Goal: Transaction & Acquisition: Book appointment/travel/reservation

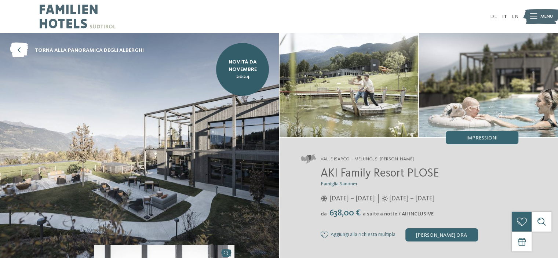
click at [531, 15] on icon at bounding box center [533, 16] width 7 height 5
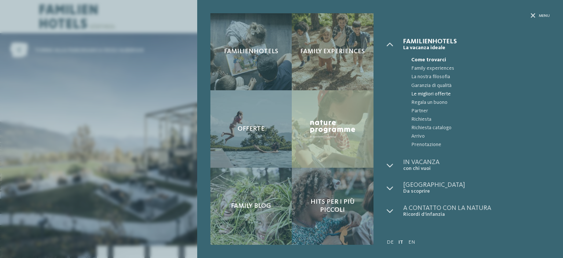
click at [425, 93] on span "Le migliori offerte" at bounding box center [480, 94] width 139 height 8
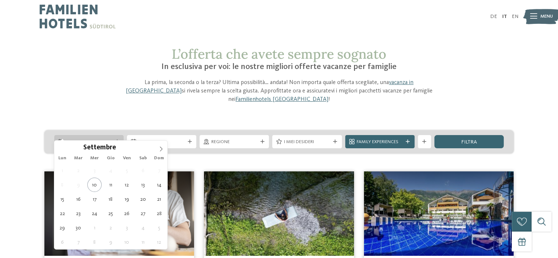
click at [83, 139] on span "Arrivo" at bounding box center [89, 142] width 46 height 7
click at [163, 148] on icon at bounding box center [160, 148] width 5 height 5
type div "[DATE]"
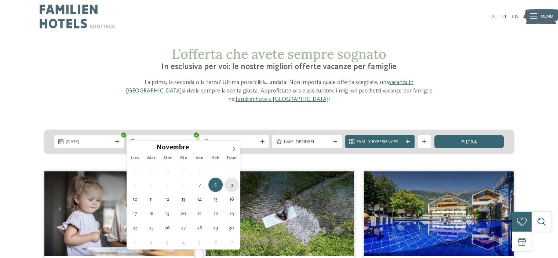
type div "[DATE]"
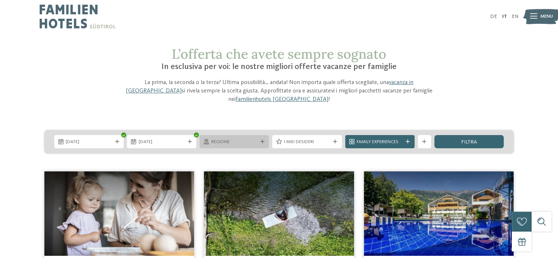
click at [179, 139] on span "[DATE]" at bounding box center [162, 142] width 46 height 7
click at [0, 0] on div "Novembre ****" at bounding box center [0, 0] width 0 height 0
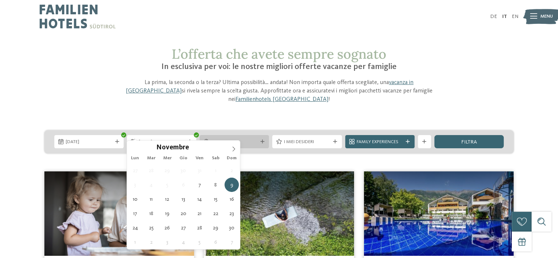
click at [263, 140] on icon at bounding box center [262, 142] width 4 height 4
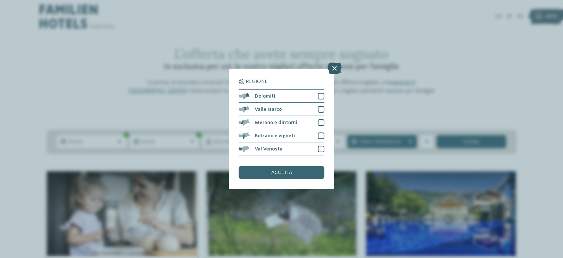
click at [331, 71] on icon at bounding box center [334, 69] width 14 height 12
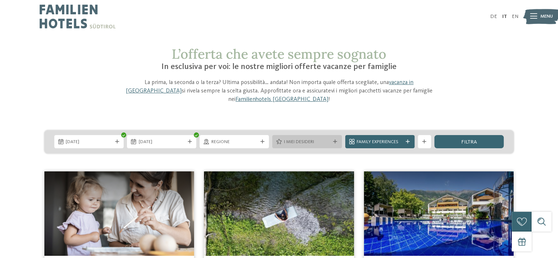
click at [317, 139] on span "I miei desideri" at bounding box center [307, 142] width 46 height 7
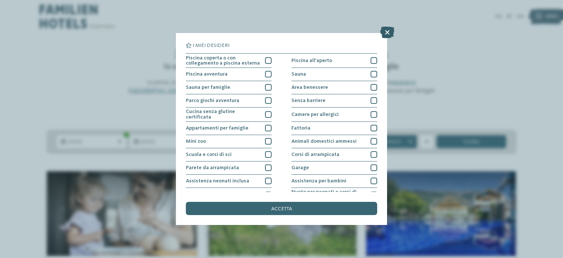
click at [386, 32] on icon at bounding box center [387, 32] width 14 height 12
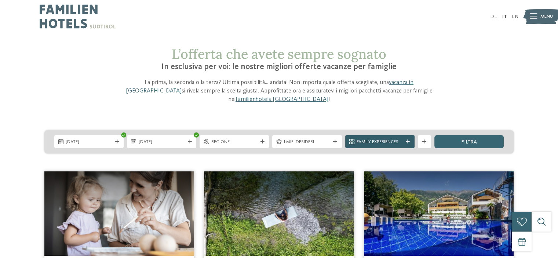
click at [386, 139] on span "Family Experiences" at bounding box center [379, 142] width 46 height 7
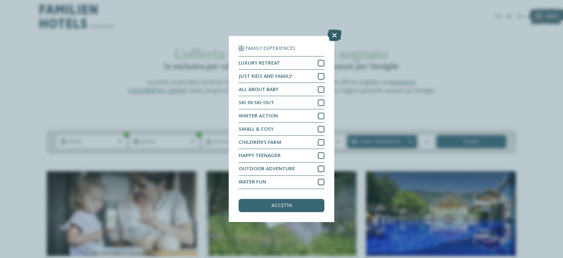
click at [333, 40] on icon at bounding box center [334, 36] width 14 height 12
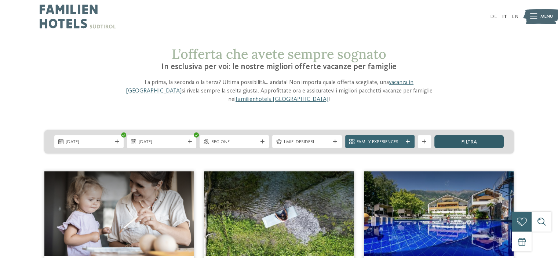
click at [458, 135] on div "filtra" at bounding box center [468, 141] width 69 height 13
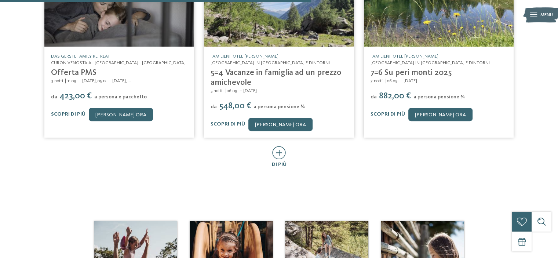
scroll to position [488, 0]
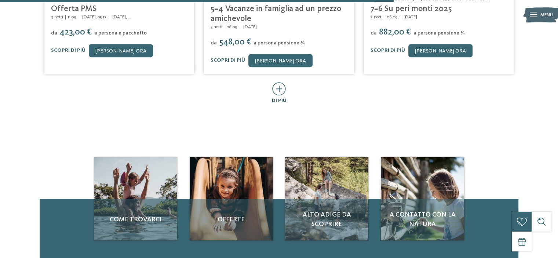
click at [278, 82] on icon at bounding box center [279, 88] width 14 height 13
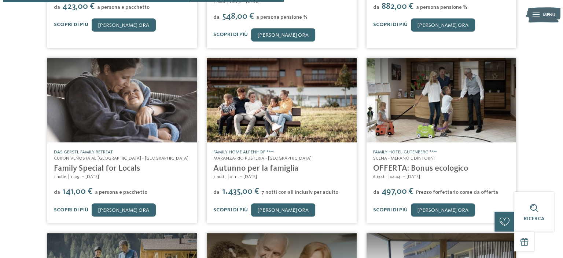
scroll to position [524, 0]
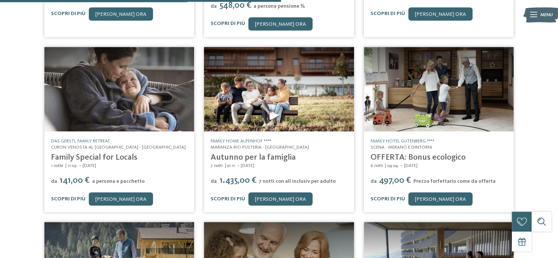
click at [122, 94] on img at bounding box center [119, 89] width 150 height 84
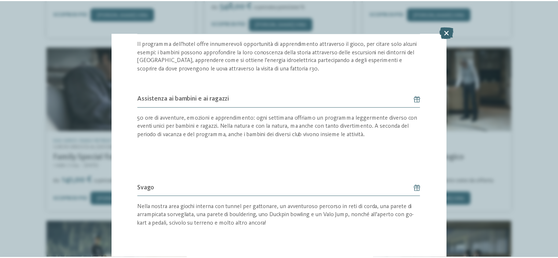
scroll to position [415, 0]
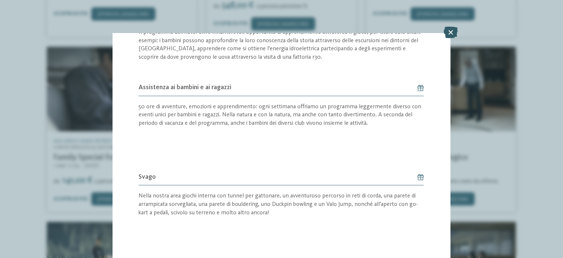
click at [449, 32] on icon at bounding box center [451, 32] width 14 height 12
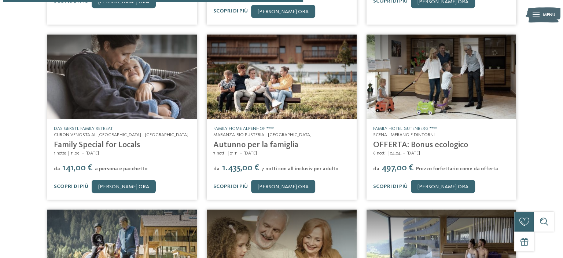
scroll to position [524, 0]
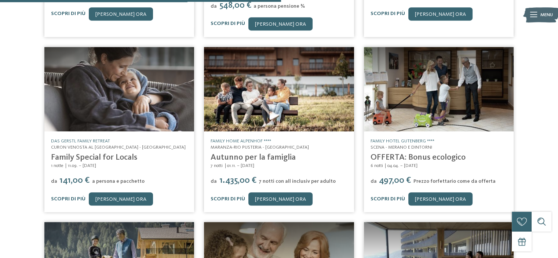
click at [431, 75] on img at bounding box center [439, 89] width 150 height 84
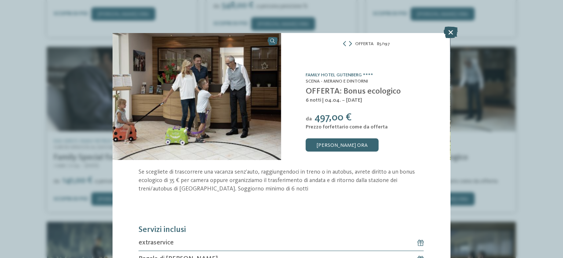
click at [453, 36] on icon at bounding box center [451, 32] width 14 height 12
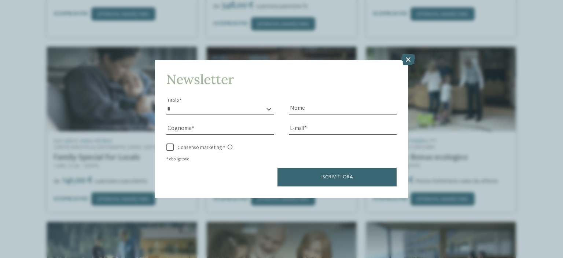
click at [110, 130] on div "Newsletter * ****** ******* ******** ****** Titolo Nome [GEOGRAPHIC_DATA] Fax" at bounding box center [281, 129] width 563 height 258
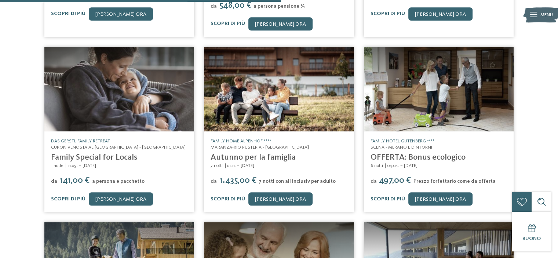
drag, startPoint x: 111, startPoint y: 129, endPoint x: 49, endPoint y: 129, distance: 62.7
click at [49, 131] on div "DAS GERSTL Family Retreat Curon Venosta al [GEOGRAPHIC_DATA] - [GEOGRAPHIC_DATA…" at bounding box center [119, 171] width 150 height 81
copy link "DAS GERSTL Family Retreat"
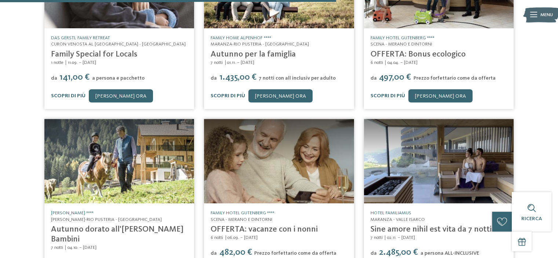
scroll to position [634, 0]
